Goal: Book appointment/travel/reservation

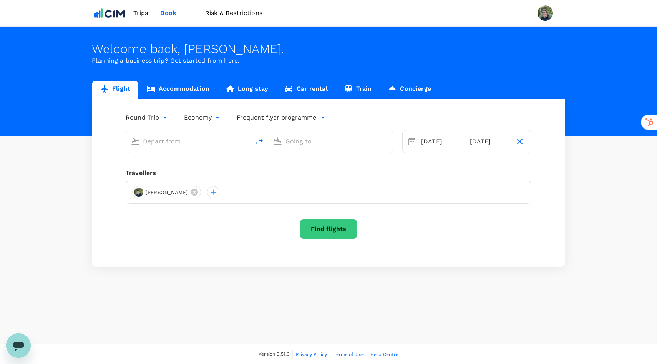
type input "oneway"
type input "Denver Intl (DEN)"
type input "[PERSON_NAME] [PERSON_NAME] Intl (CLT)"
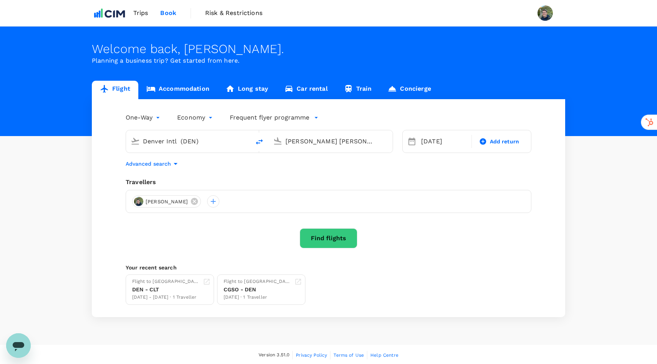
click at [140, 15] on span "Trips" at bounding box center [140, 12] width 15 height 9
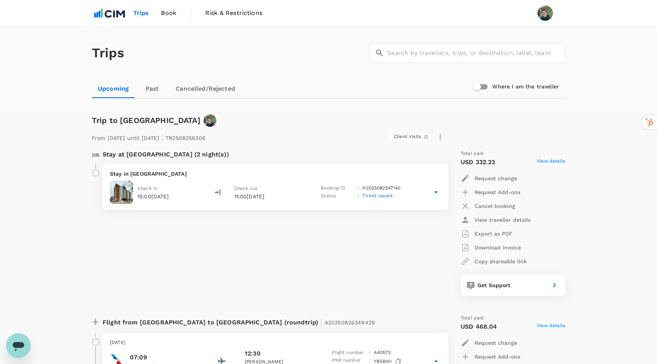
click at [317, 122] on div "From [DATE] until [DATE] | TR2508256306 Client Visits Stay at [GEOGRAPHIC_DATA]…" at bounding box center [321, 293] width 485 height 358
click at [167, 15] on span "Book" at bounding box center [168, 12] width 15 height 9
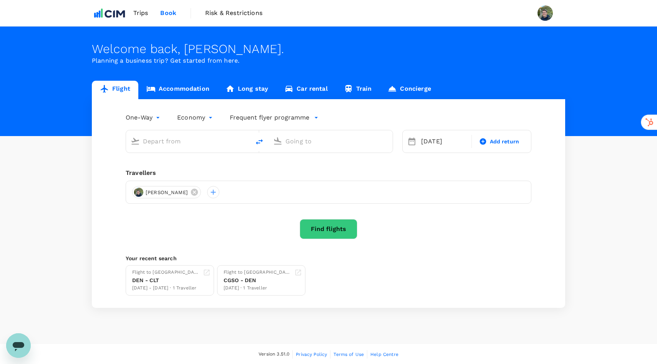
type input "Denver Intl (DEN)"
type input "[PERSON_NAME] [PERSON_NAME] Intl (CLT)"
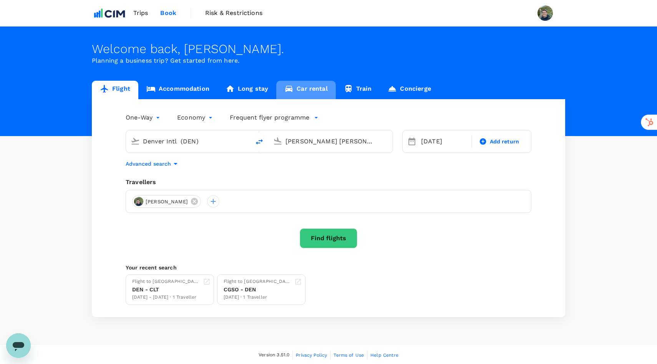
click at [313, 88] on link "Car rental" at bounding box center [306, 90] width 60 height 18
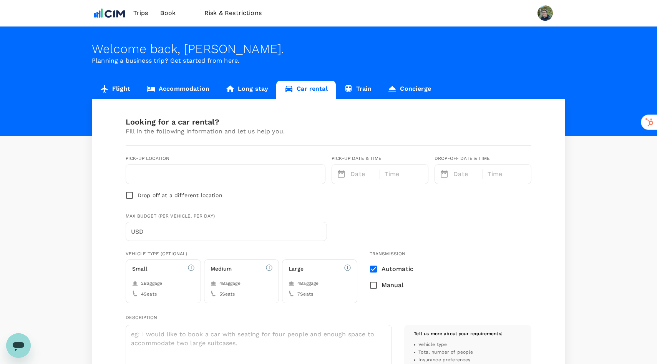
click at [201, 176] on input "text" at bounding box center [226, 174] width 190 height 12
type input "1"
type input "3037184319"
type input "cha"
type input "[PERSON_NAME][EMAIL_ADDRESS][PERSON_NAME][DOMAIN_NAME]"
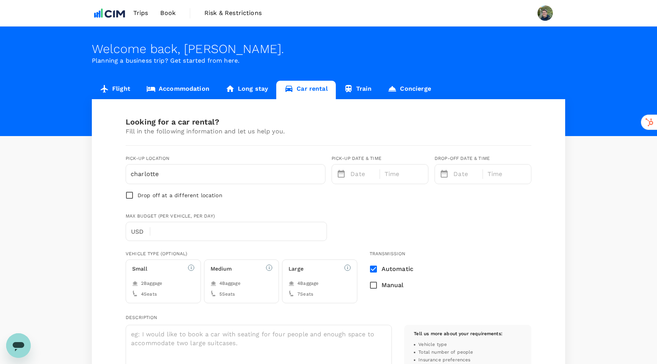
click at [205, 180] on div "charlotte" at bounding box center [225, 173] width 199 height 19
click at [202, 176] on input "charlotte" at bounding box center [226, 174] width 190 height 12
type input "[GEOGRAPHIC_DATA]"
click at [362, 172] on p "Date" at bounding box center [362, 173] width 25 height 9
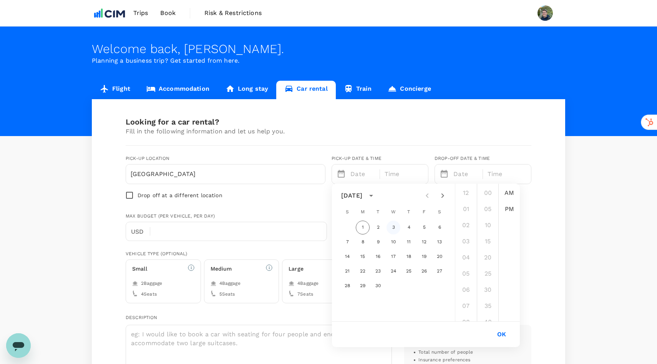
click at [394, 227] on button "3" at bounding box center [393, 227] width 14 height 14
click at [511, 210] on li "PM" at bounding box center [509, 208] width 18 height 15
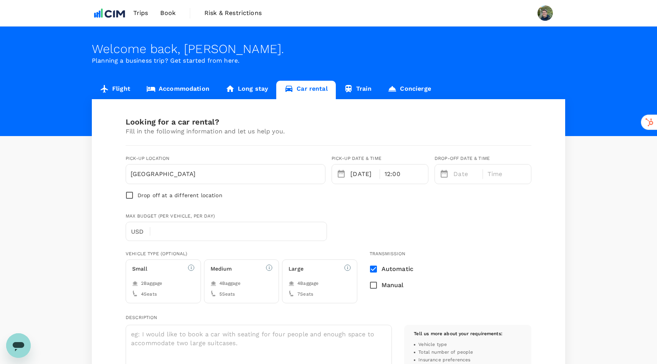
click at [412, 173] on div "12:00" at bounding box center [404, 173] width 48 height 19
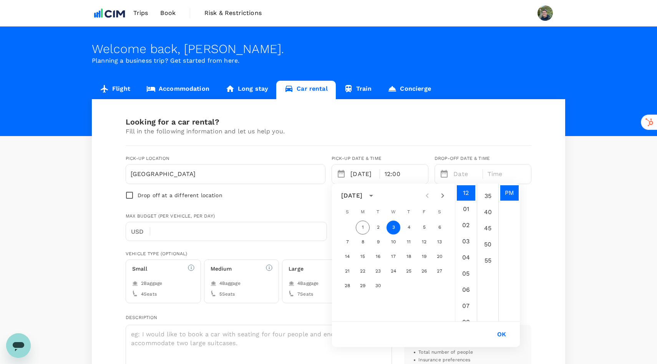
scroll to position [107, 0]
click at [487, 233] on li "45" at bounding box center [488, 231] width 18 height 15
type input "[DATE] 12:45 PM"
click at [503, 337] on button "OK" at bounding box center [501, 334] width 30 height 19
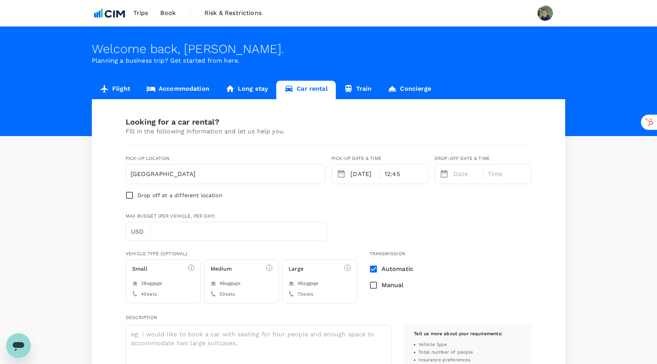
click at [459, 172] on p "Date" at bounding box center [465, 173] width 25 height 9
click at [528, 227] on button "5" at bounding box center [527, 227] width 14 height 14
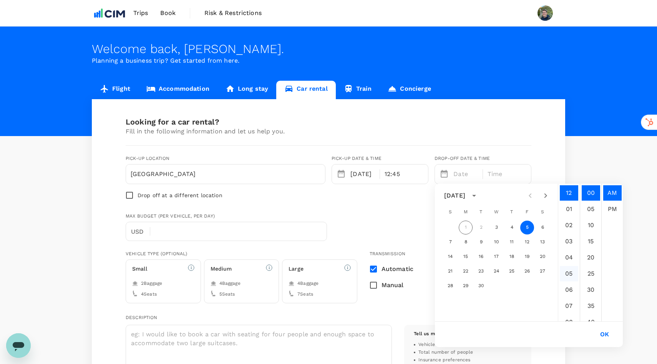
click at [570, 273] on li "05" at bounding box center [569, 273] width 18 height 15
click at [617, 212] on li "PM" at bounding box center [612, 208] width 18 height 15
type input "[DATE] 05:00 PM"
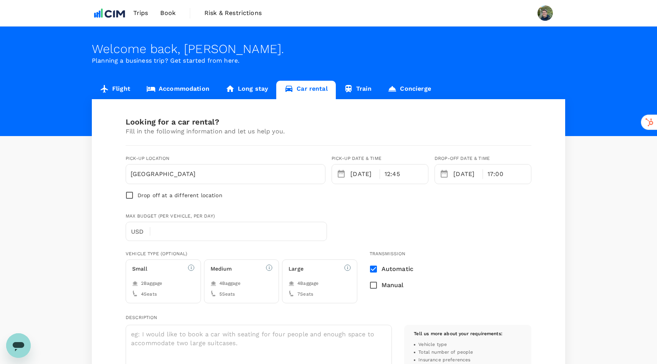
click at [488, 216] on div "Max Budget (per vehicle, per day) USD ​" at bounding box center [327, 224] width 409 height 31
click at [131, 195] on input "Drop off at a different location" at bounding box center [129, 195] width 16 height 16
click at [130, 194] on input "Drop off at a different location" at bounding box center [129, 195] width 16 height 16
checkbox input "false"
click at [176, 234] on input "text" at bounding box center [241, 231] width 171 height 19
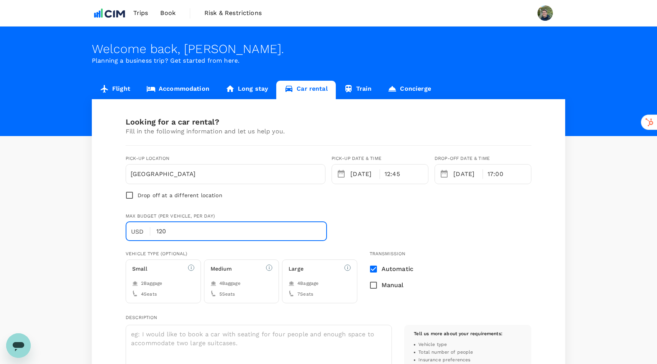
type input "120"
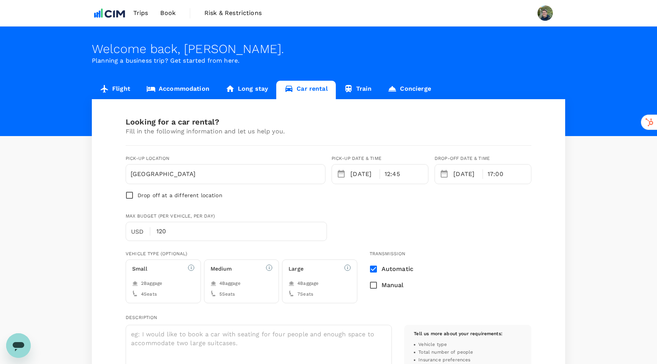
click at [363, 233] on div "Max Budget (per vehicle, per day) USD 120 ​" at bounding box center [327, 224] width 409 height 31
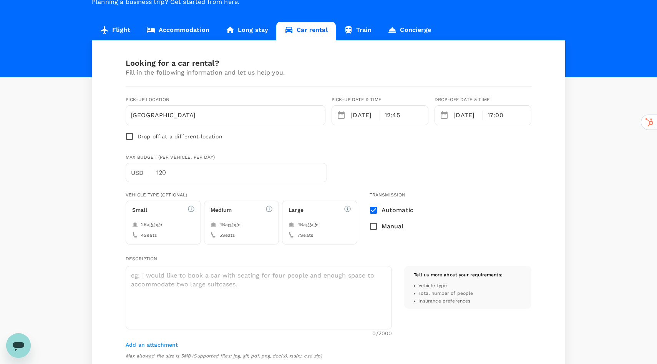
scroll to position [62, 0]
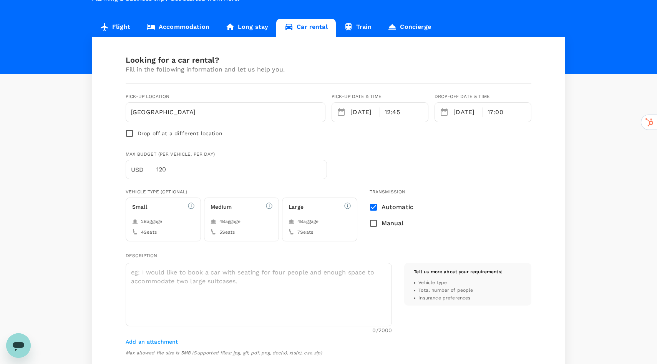
click at [262, 229] on div "5 Seats" at bounding box center [241, 233] width 62 height 8
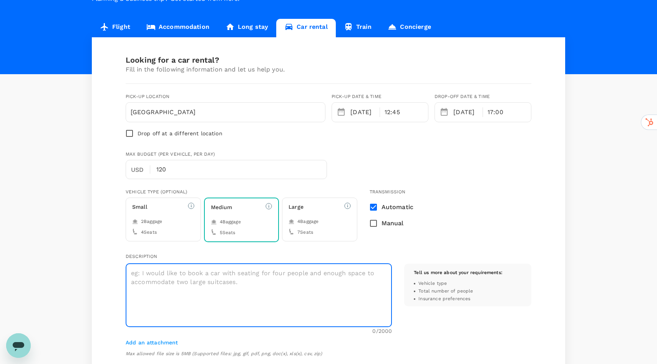
click at [260, 277] on textarea at bounding box center [259, 294] width 266 height 63
type textarea "S"
type textarea "A Toyota Rav4 or similar sizing"
click at [114, 281] on div "A Toyota Rav4 or similar sizing x ​ 31 /2000 Add an attachment Max allowed file…" at bounding box center [252, 302] width 278 height 109
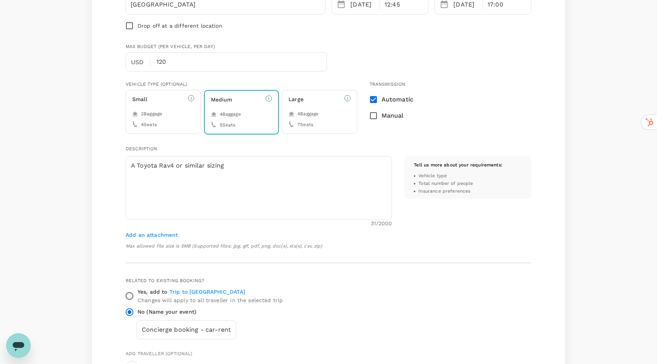
scroll to position [170, 0]
click at [131, 295] on input "Yes, add to Trip to [GEOGRAPHIC_DATA] Changes will apply to all traveller in th…" at bounding box center [129, 295] width 16 height 16
radio input "true"
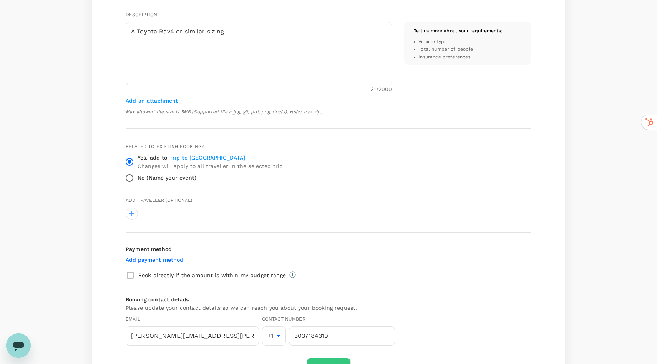
scroll to position [310, 0]
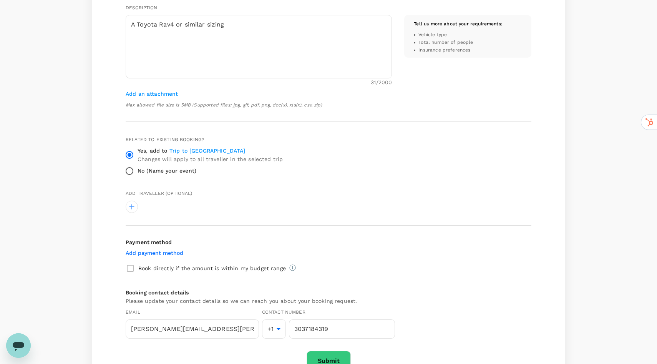
click at [181, 252] on p "Add payment method" at bounding box center [155, 253] width 58 height 8
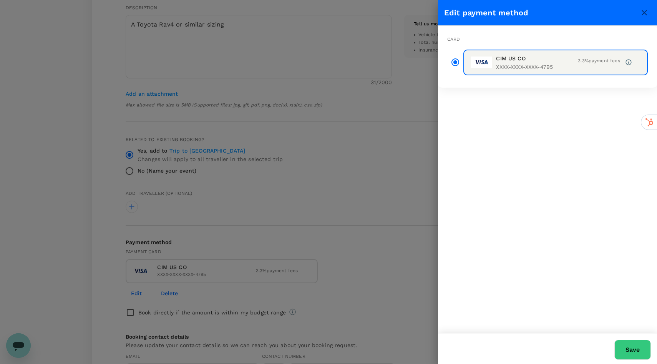
click at [640, 353] on button "Save" at bounding box center [632, 350] width 36 height 20
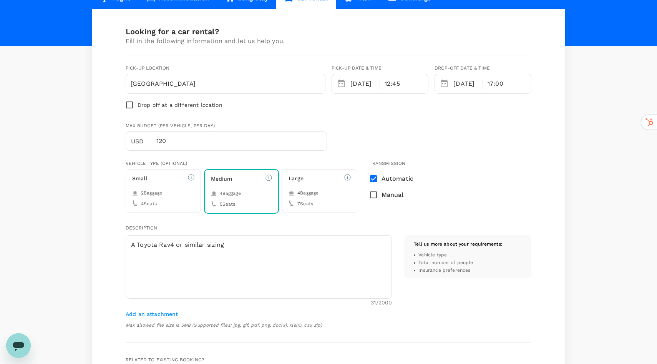
scroll to position [61, 0]
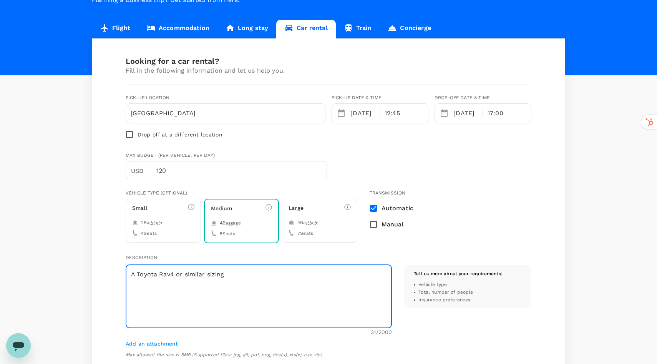
click at [260, 279] on textarea "A Toyota Rav4 or similar sizing" at bounding box center [259, 296] width 266 height 63
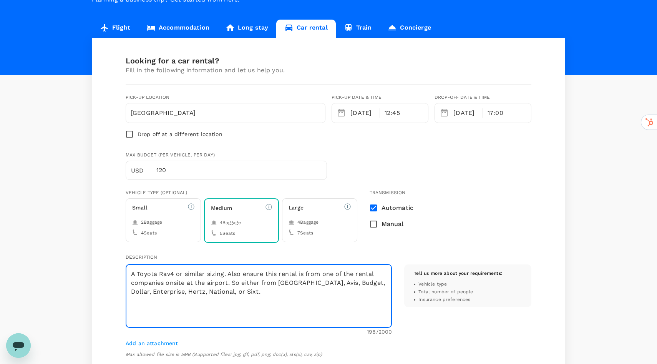
scroll to position [56, 0]
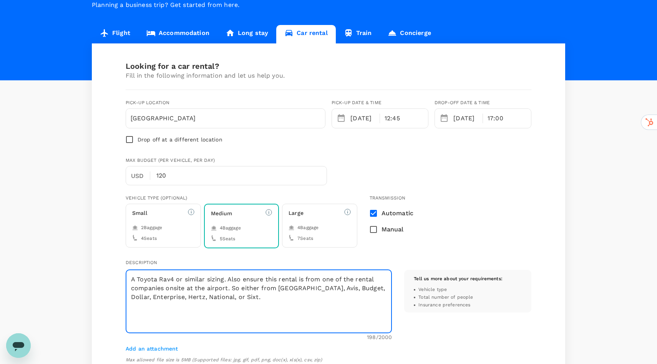
type textarea "A Toyota Rav4 or similar sizing. Also ensure this rental is from one of the ren…"
click at [191, 117] on input "[GEOGRAPHIC_DATA]" at bounding box center [226, 118] width 190 height 12
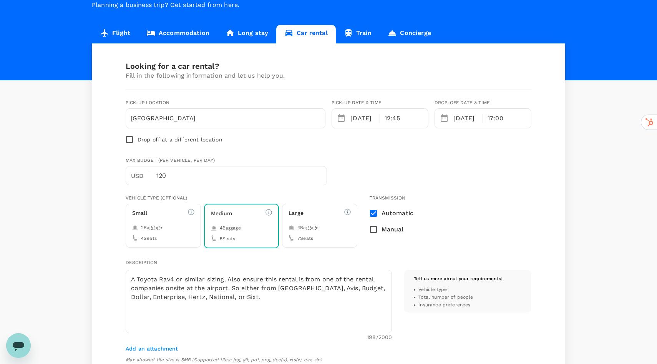
click at [157, 119] on input "[GEOGRAPHIC_DATA]" at bounding box center [226, 118] width 190 height 12
type input "[GEOGRAPHIC_DATA], [US_STATE][GEOGRAPHIC_DATA]"
click at [350, 154] on div "Max Budget (per vehicle, per day) USD 120 ​" at bounding box center [327, 169] width 409 height 31
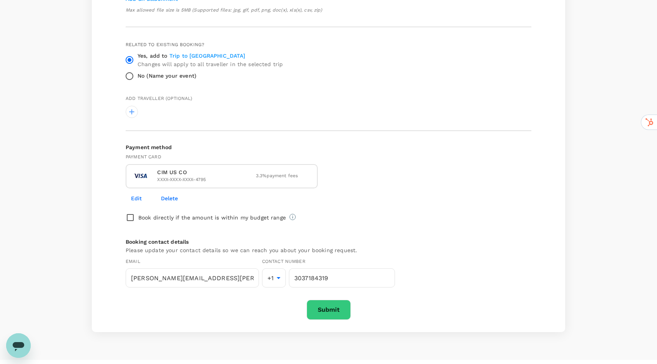
scroll to position [421, 0]
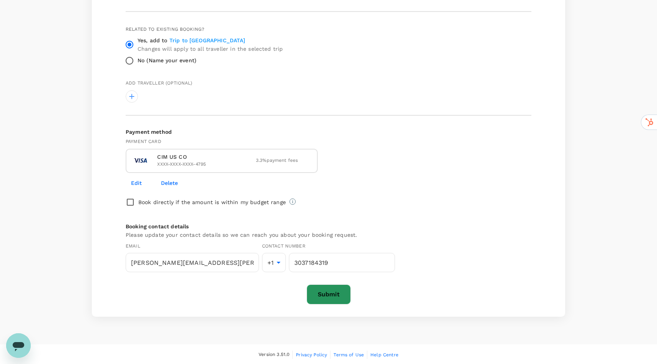
click at [323, 293] on button "Submit" at bounding box center [328, 294] width 44 height 20
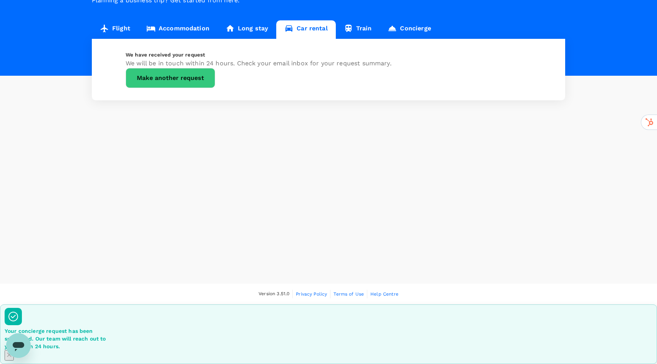
scroll to position [0, 0]
